Goal: Answer question/provide support: Share knowledge or assist other users

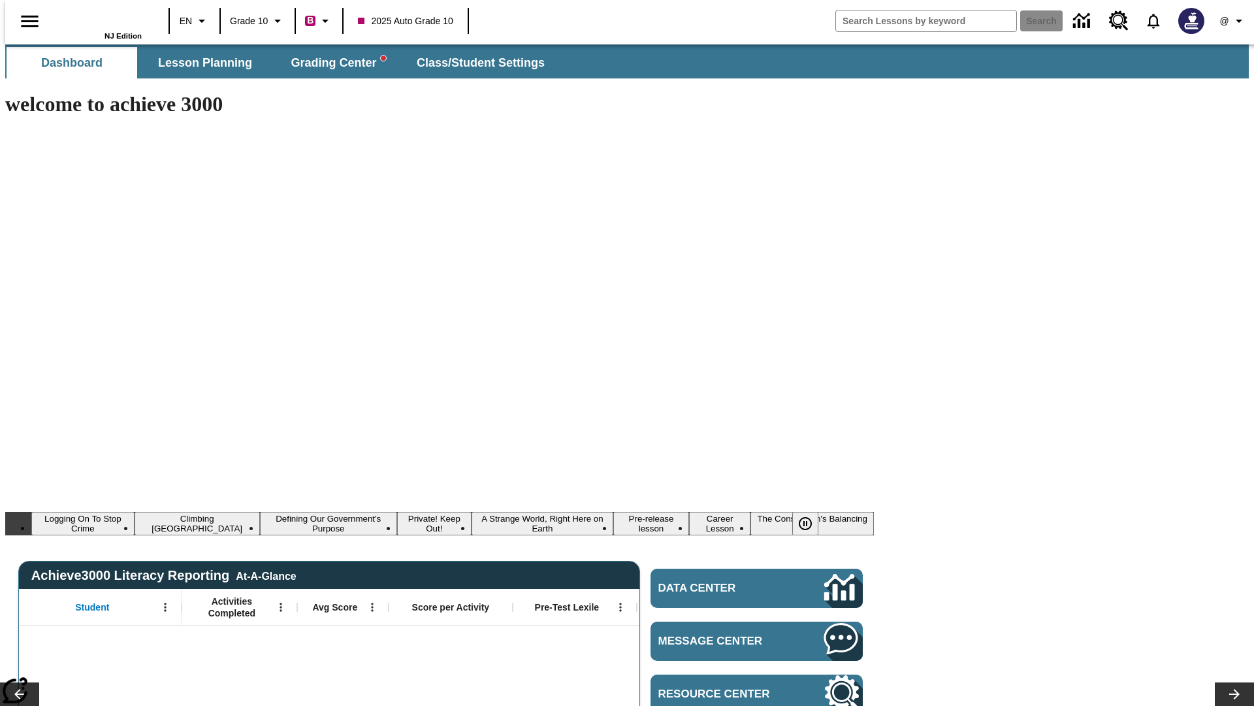
type input "-1"
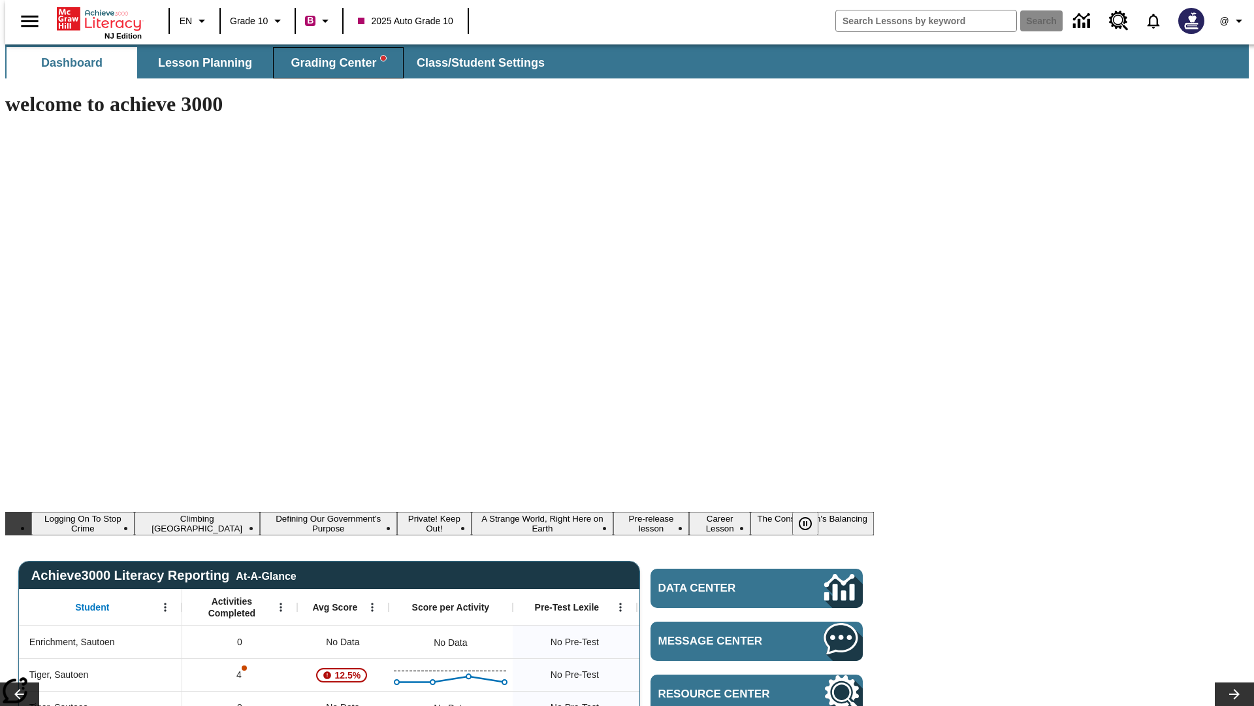
click at [333, 63] on span "Grading Center" at bounding box center [338, 63] width 95 height 15
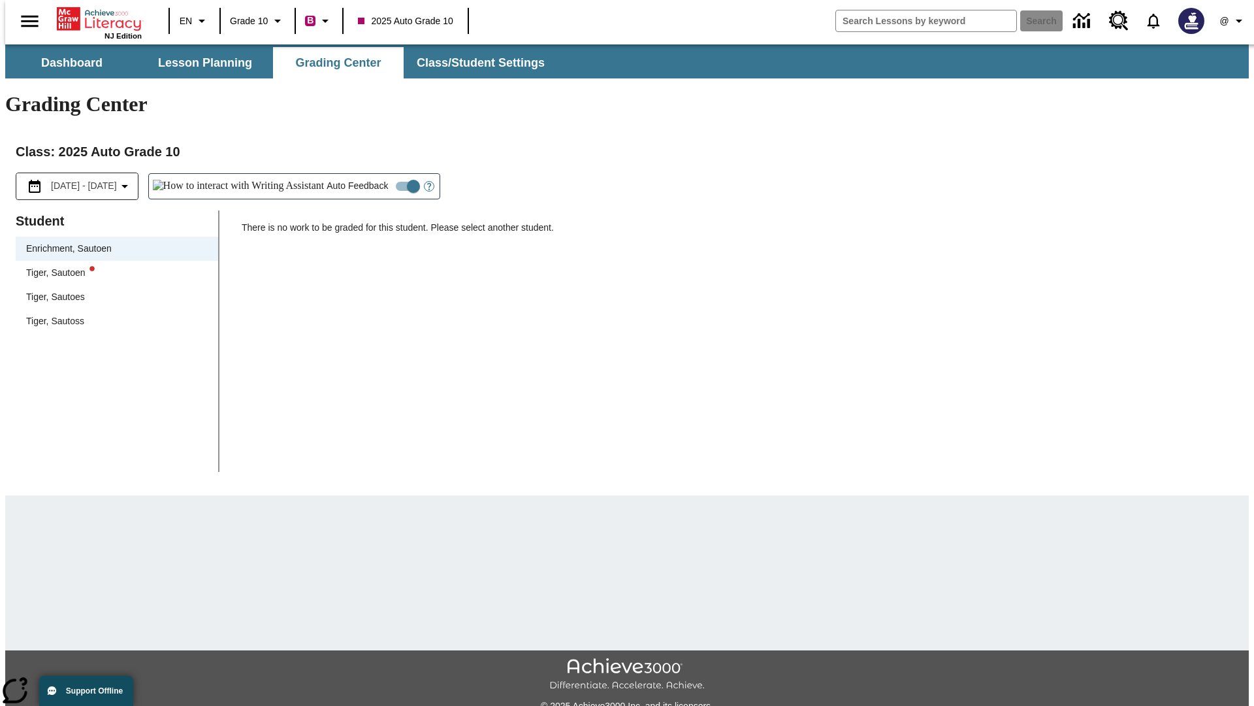
click at [112, 266] on div "Tiger, Sautoen" at bounding box center [117, 273] width 182 height 14
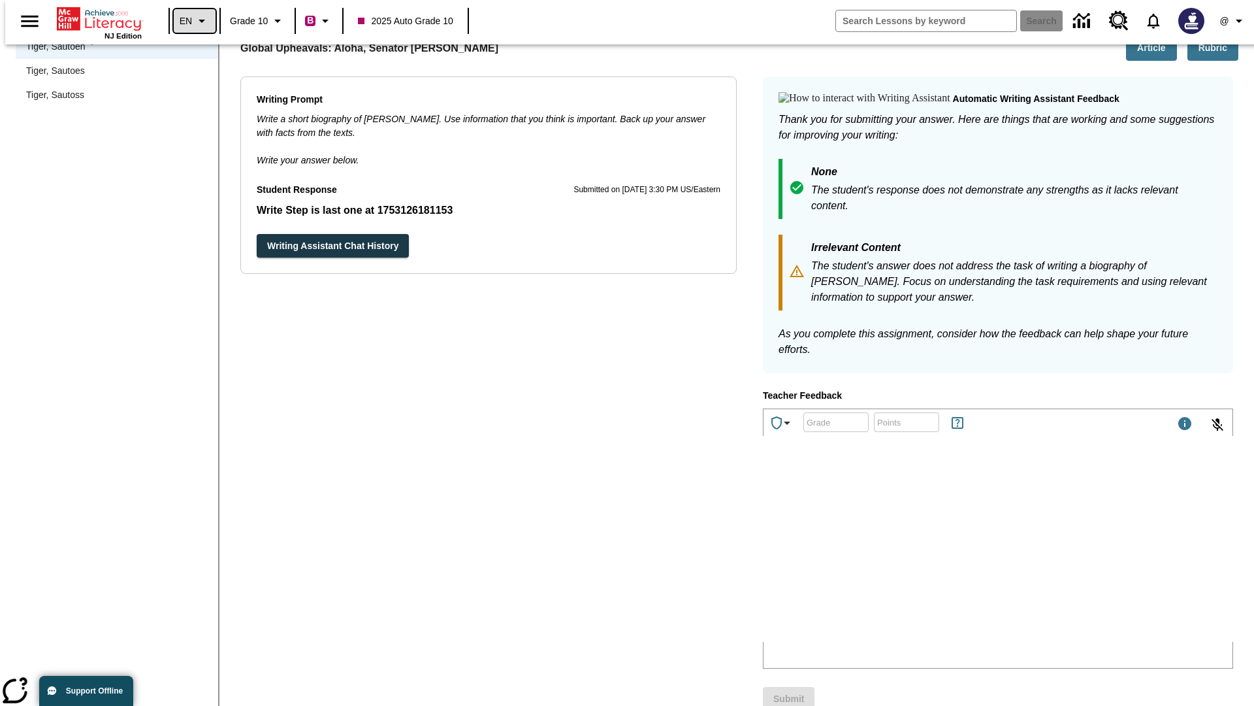
click at [194, 21] on icon "Language: EN, Select a language" at bounding box center [202, 21] width 16 height 16
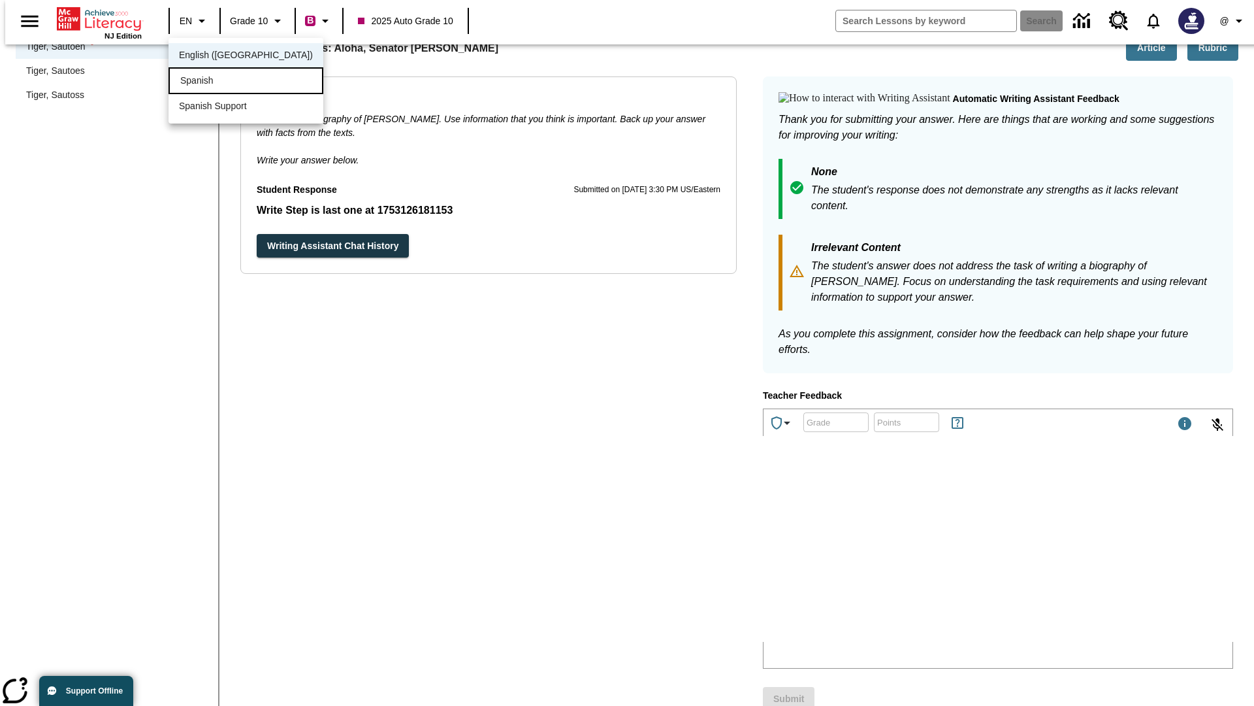
click at [218, 82] on div "Spanish" at bounding box center [246, 80] width 155 height 27
